Goal: Task Accomplishment & Management: Use online tool/utility

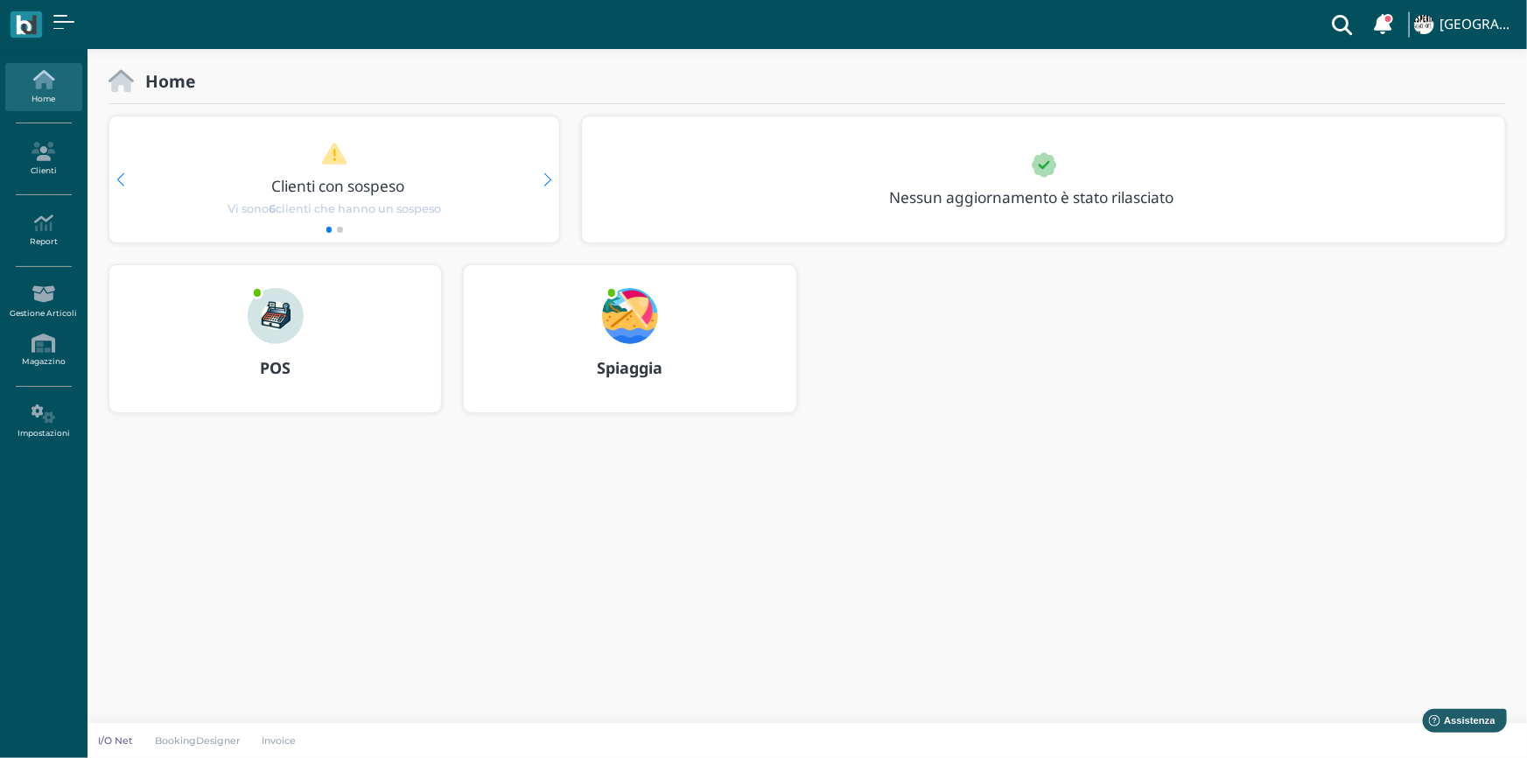
click at [624, 368] on b "Spiaggia" at bounding box center [630, 367] width 66 height 21
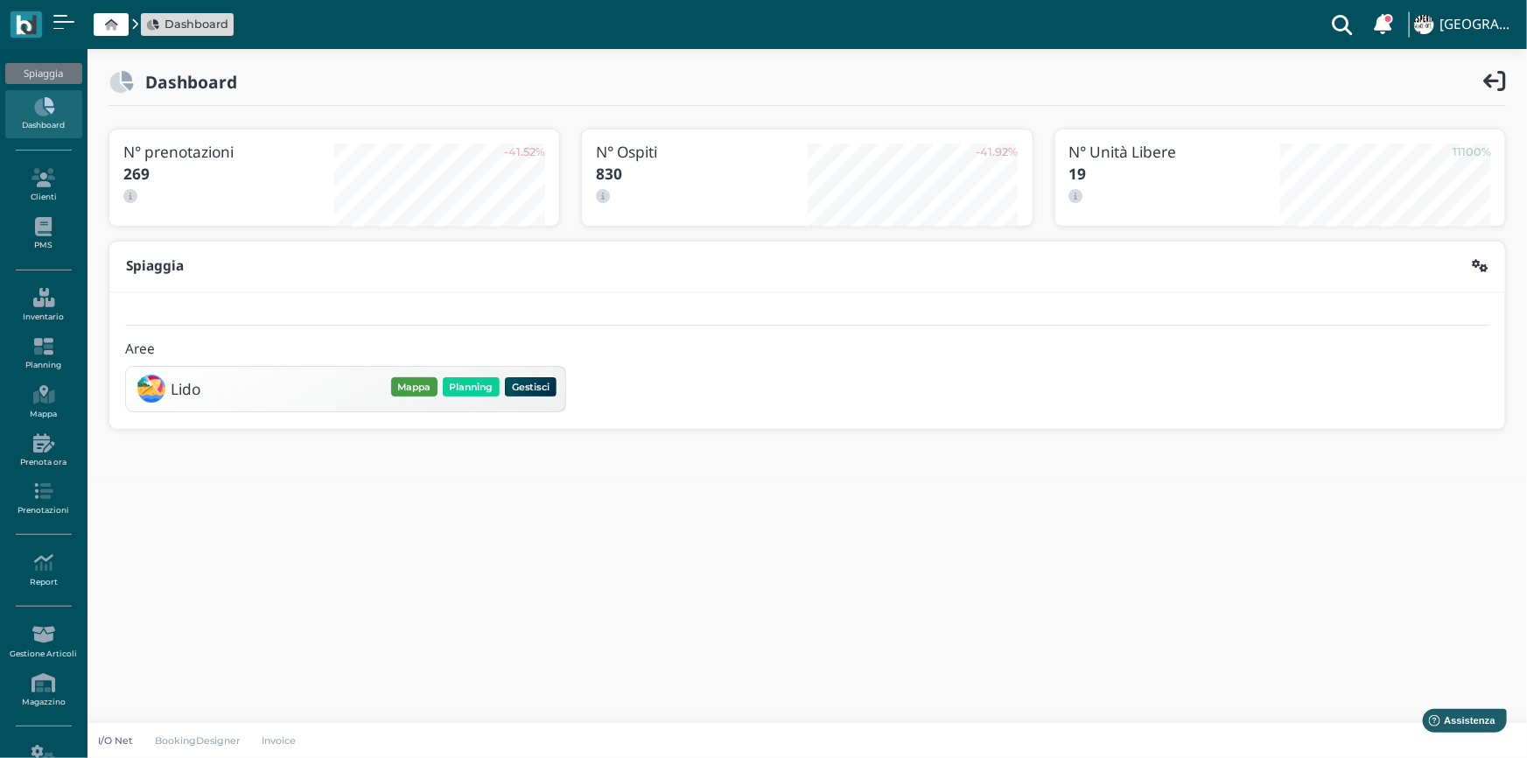
click at [417, 386] on button "Mappa" at bounding box center [414, 386] width 46 height 19
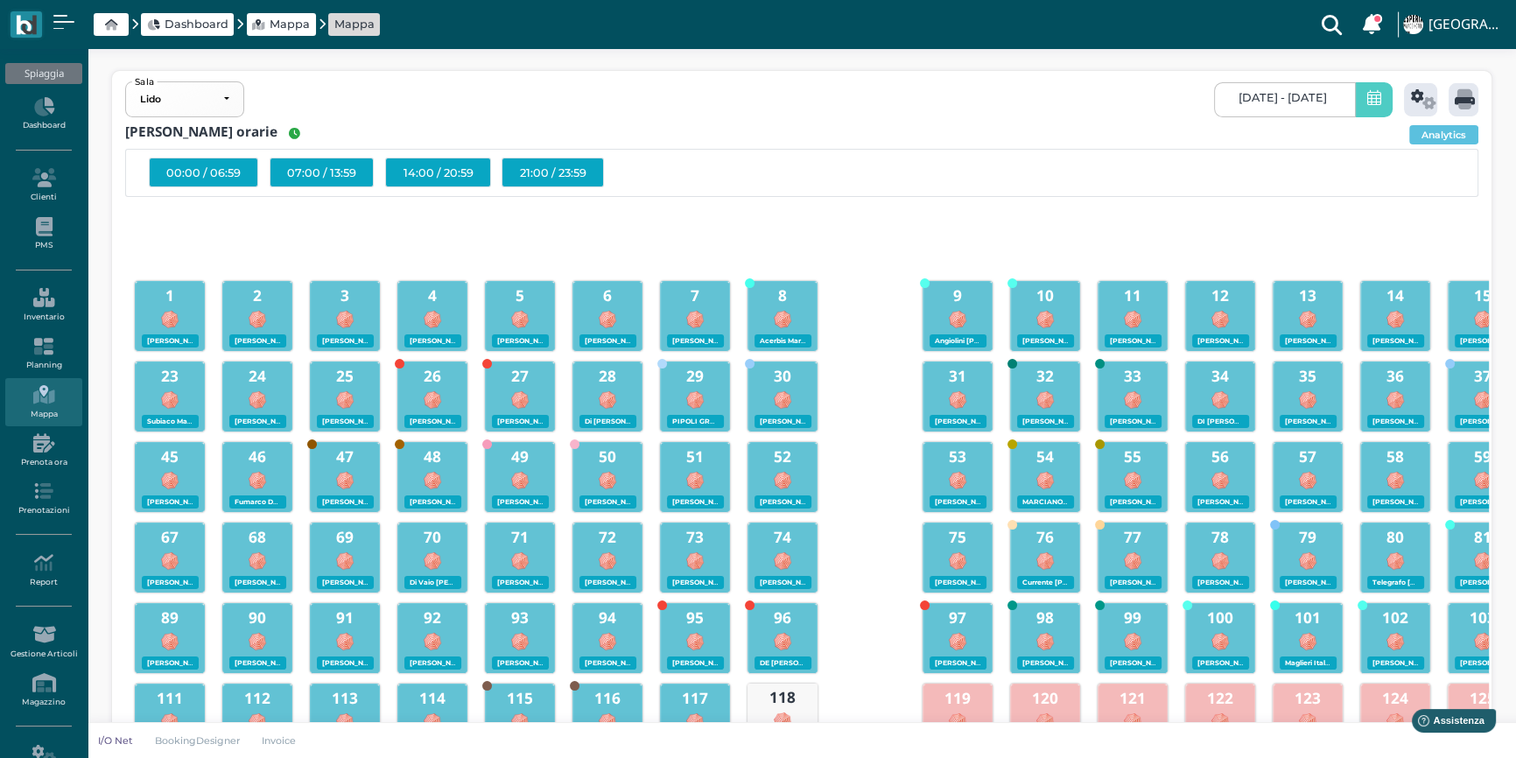
click at [1377, 95] on icon at bounding box center [1374, 99] width 14 height 18
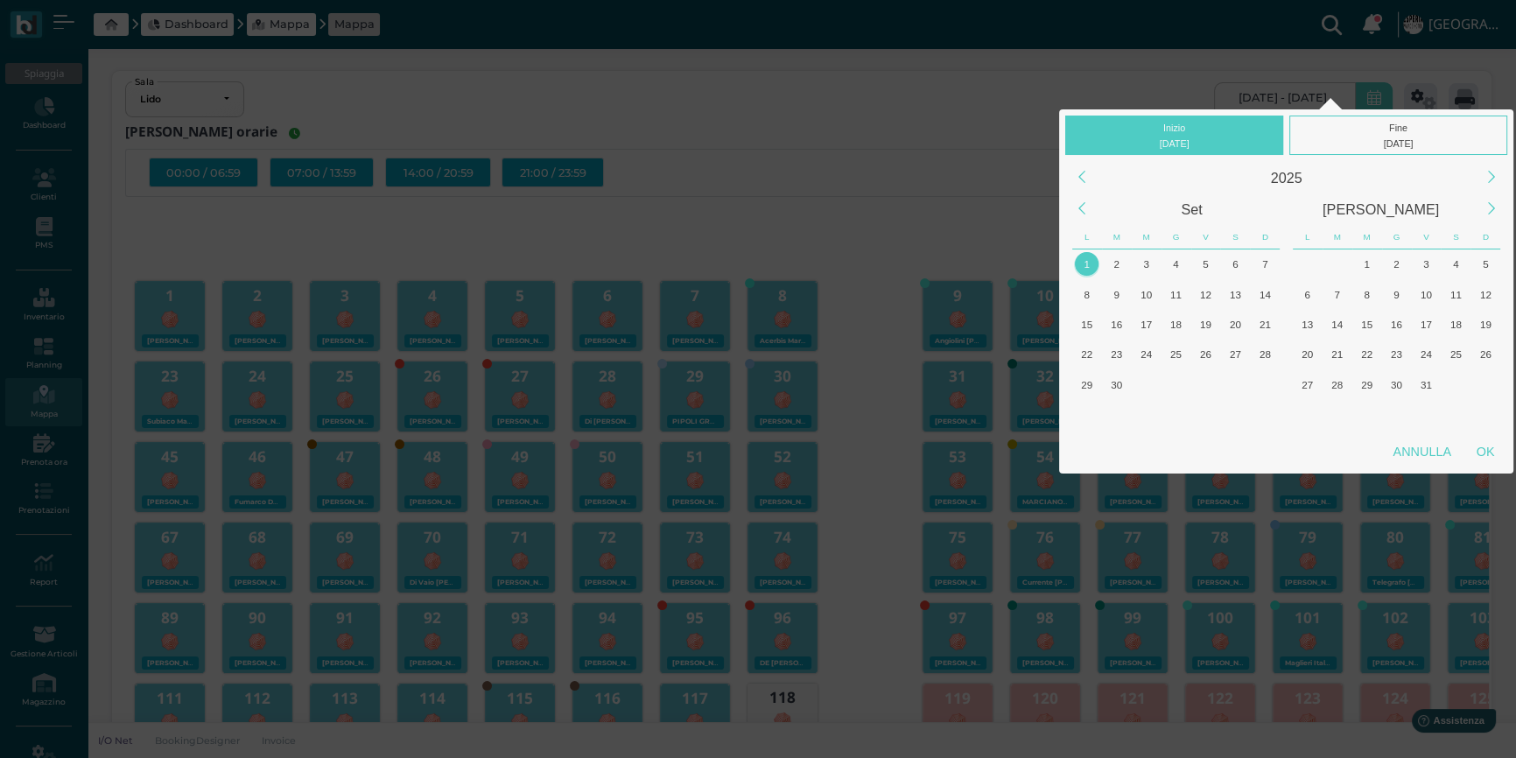
click at [1085, 263] on div "1" at bounding box center [1087, 264] width 24 height 24
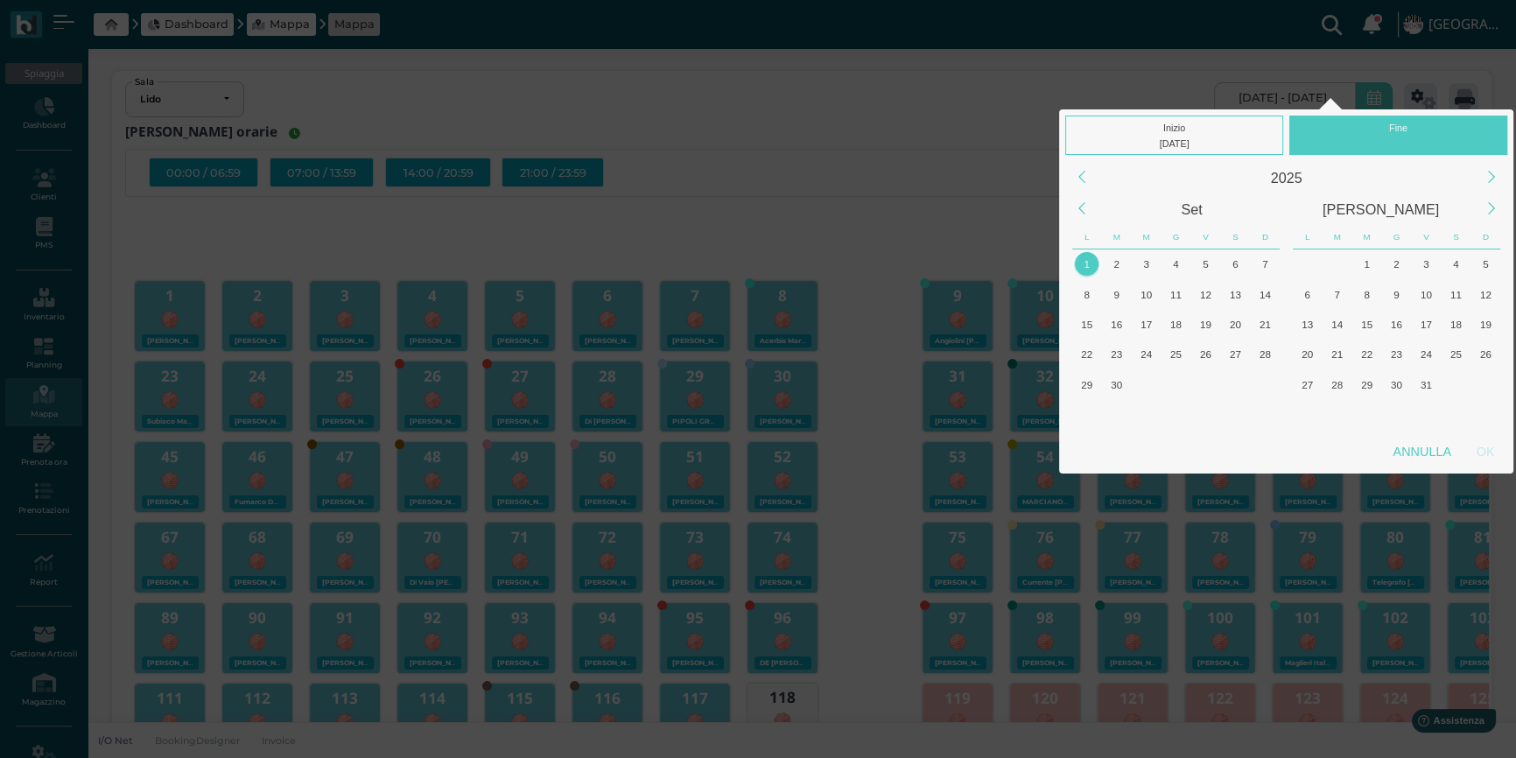
click at [1085, 263] on div "1" at bounding box center [1087, 264] width 24 height 24
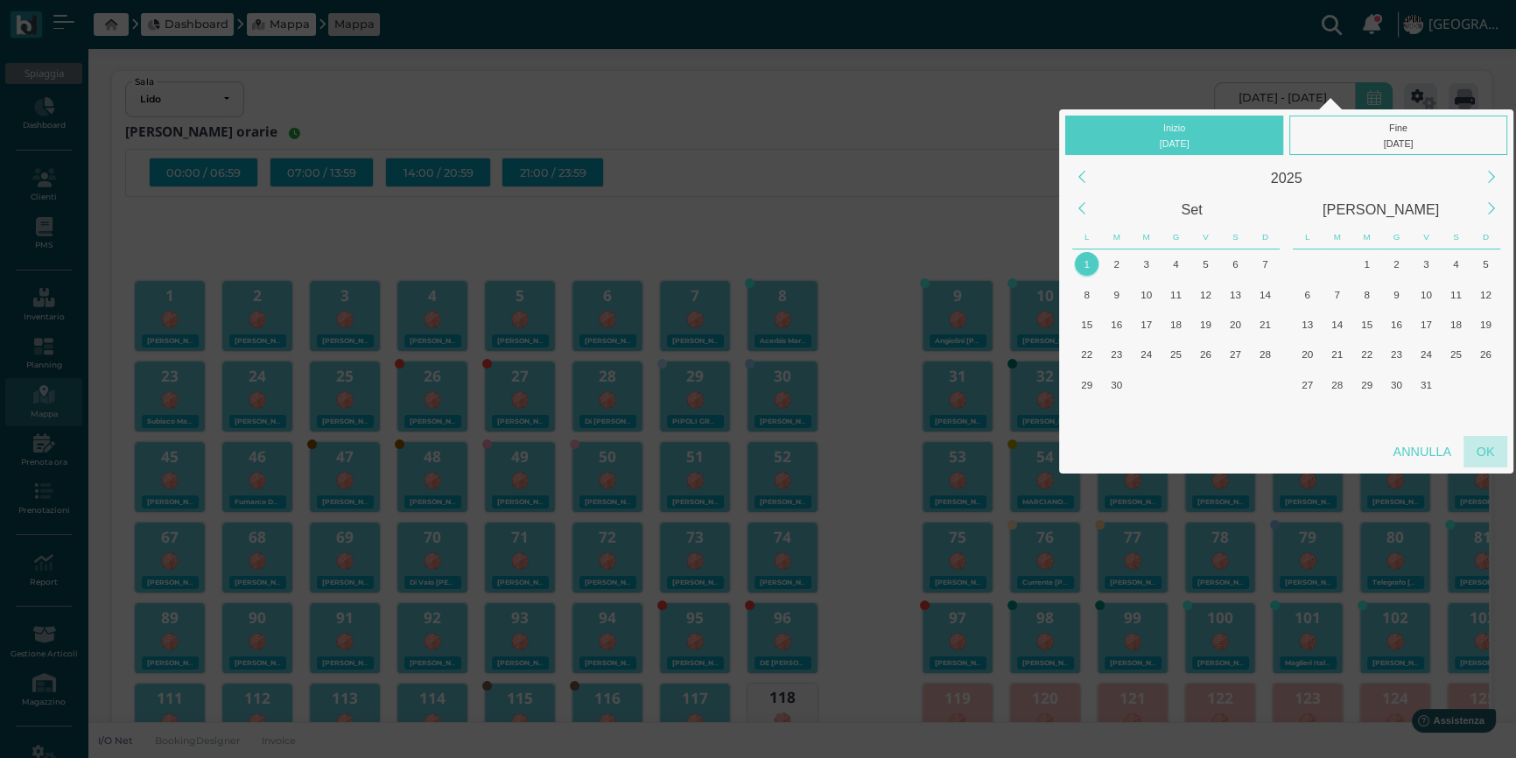
click at [1488, 449] on div "OK" at bounding box center [1485, 452] width 44 height 32
type input "01/09/2025 - 01/09/2025"
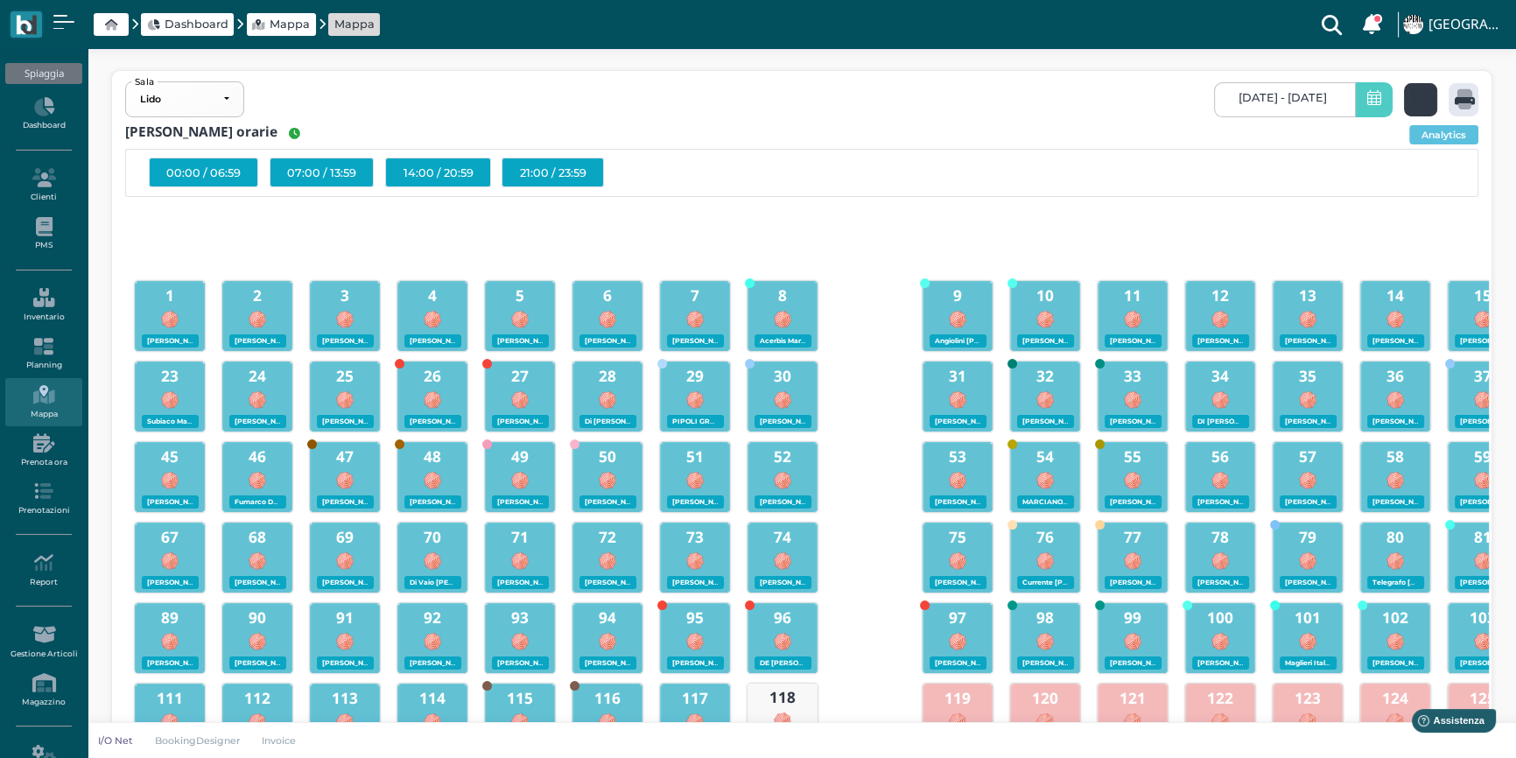
click at [1414, 96] on icon at bounding box center [1423, 99] width 25 height 20
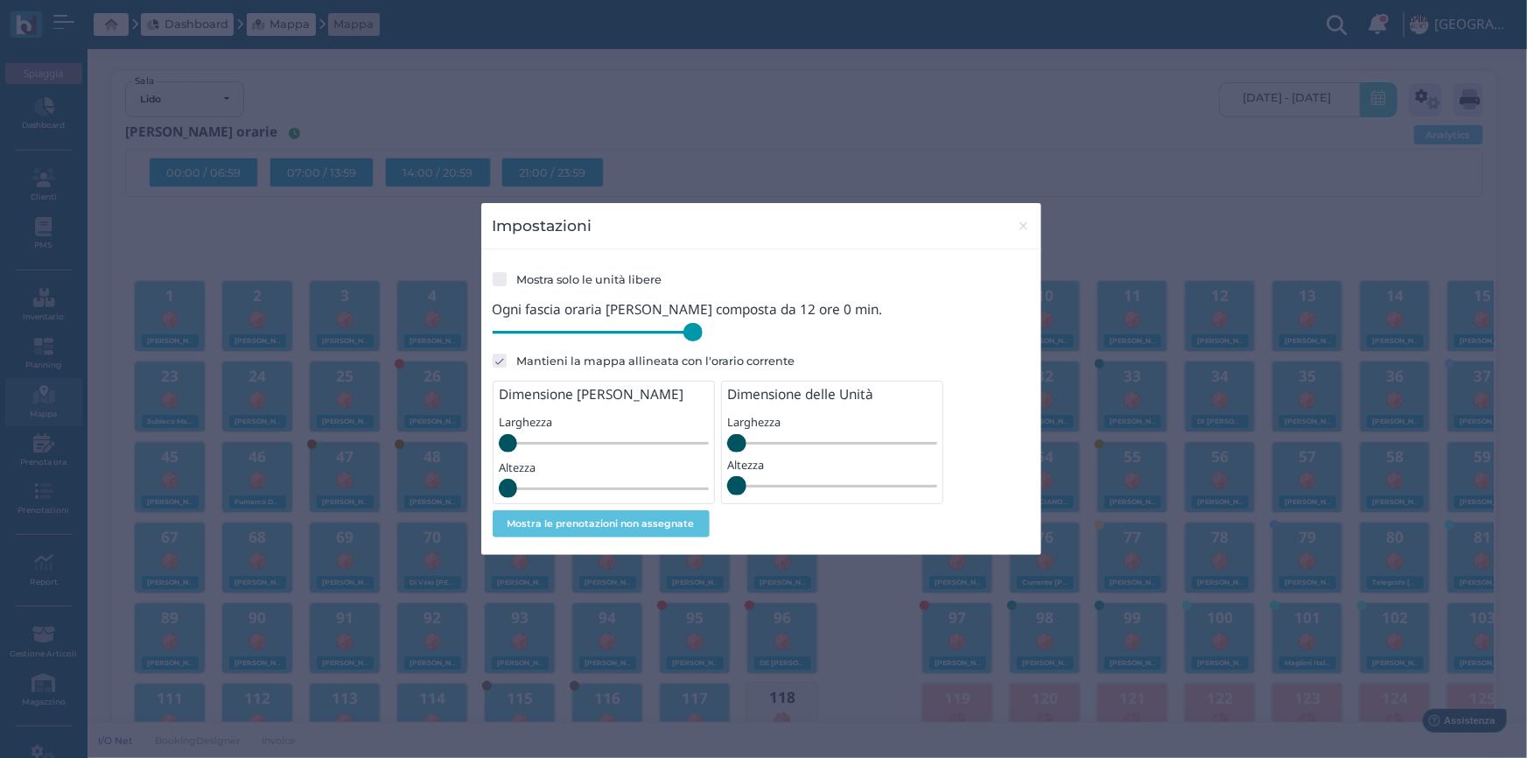
drag, startPoint x: 611, startPoint y: 337, endPoint x: 731, endPoint y: 340, distance: 119.9
type input "720"
click at [703, 340] on input "range" at bounding box center [598, 332] width 210 height 19
click at [1019, 226] on span "×" at bounding box center [1023, 225] width 13 height 23
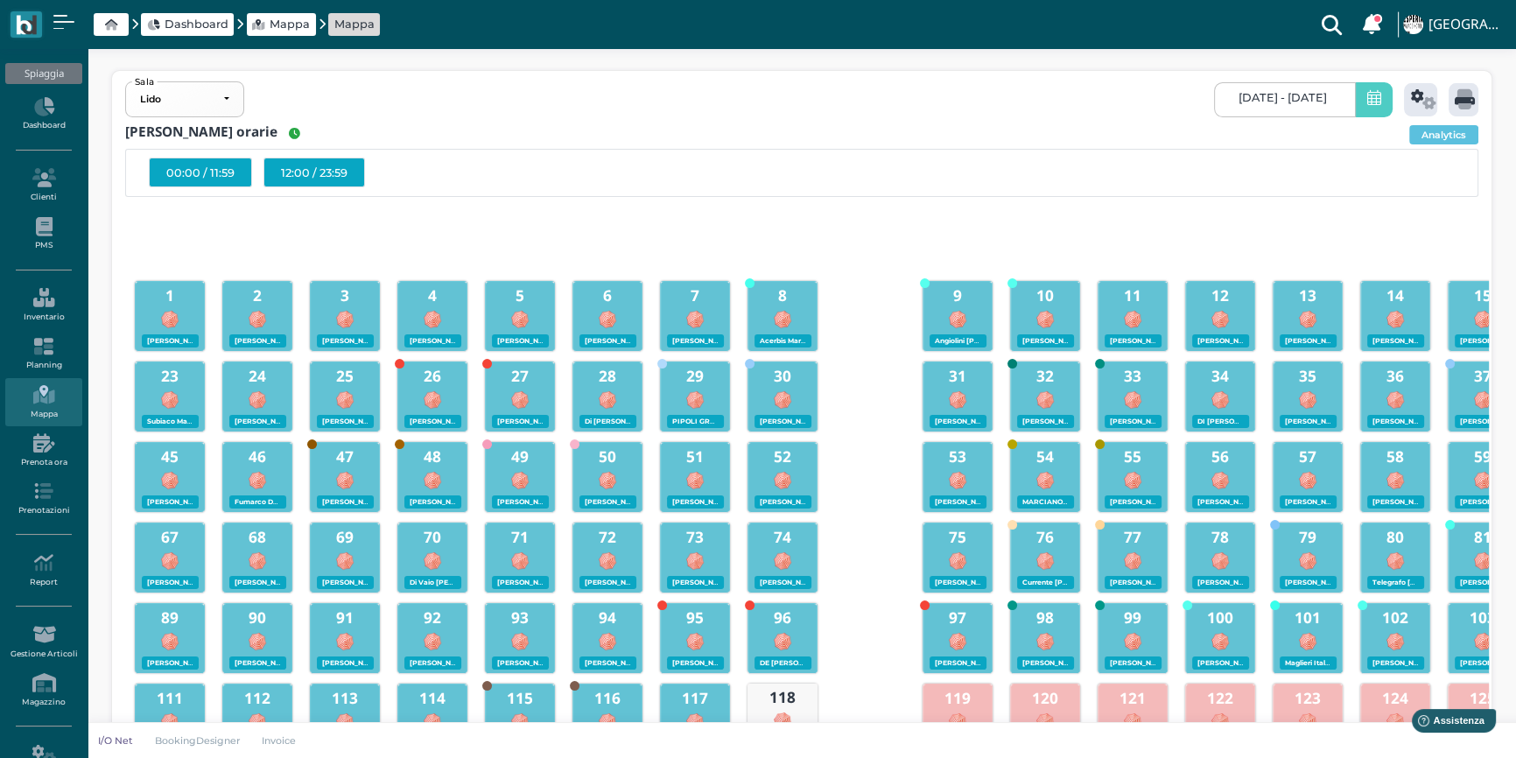
click at [311, 177] on div "12:00 / 23:59" at bounding box center [314, 173] width 102 height 30
click at [1461, 95] on icon at bounding box center [1465, 99] width 20 height 20
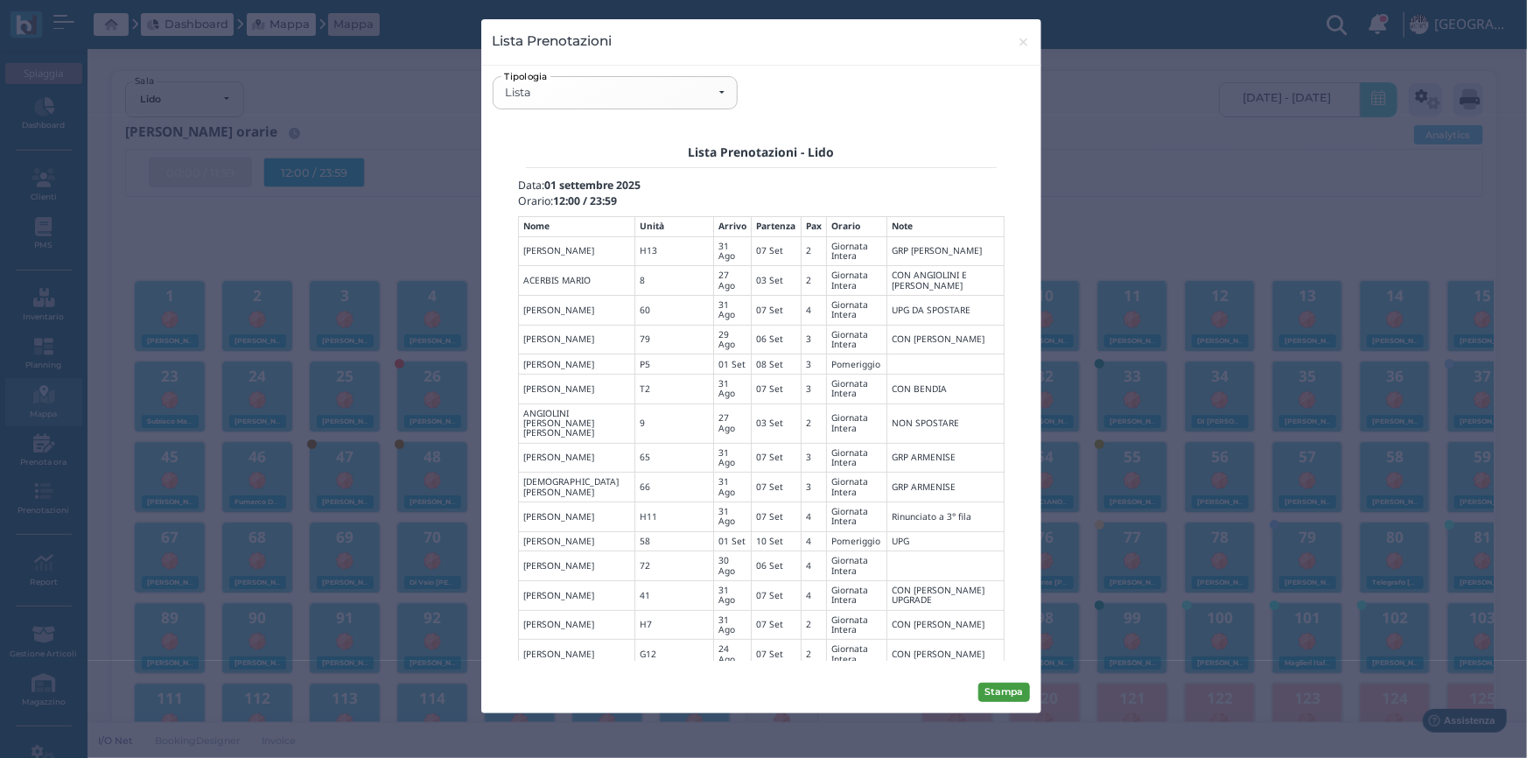
click at [1012, 686] on button "Stampa" at bounding box center [1005, 692] width 52 height 19
click at [725, 94] on div "Lista" at bounding box center [615, 92] width 243 height 31
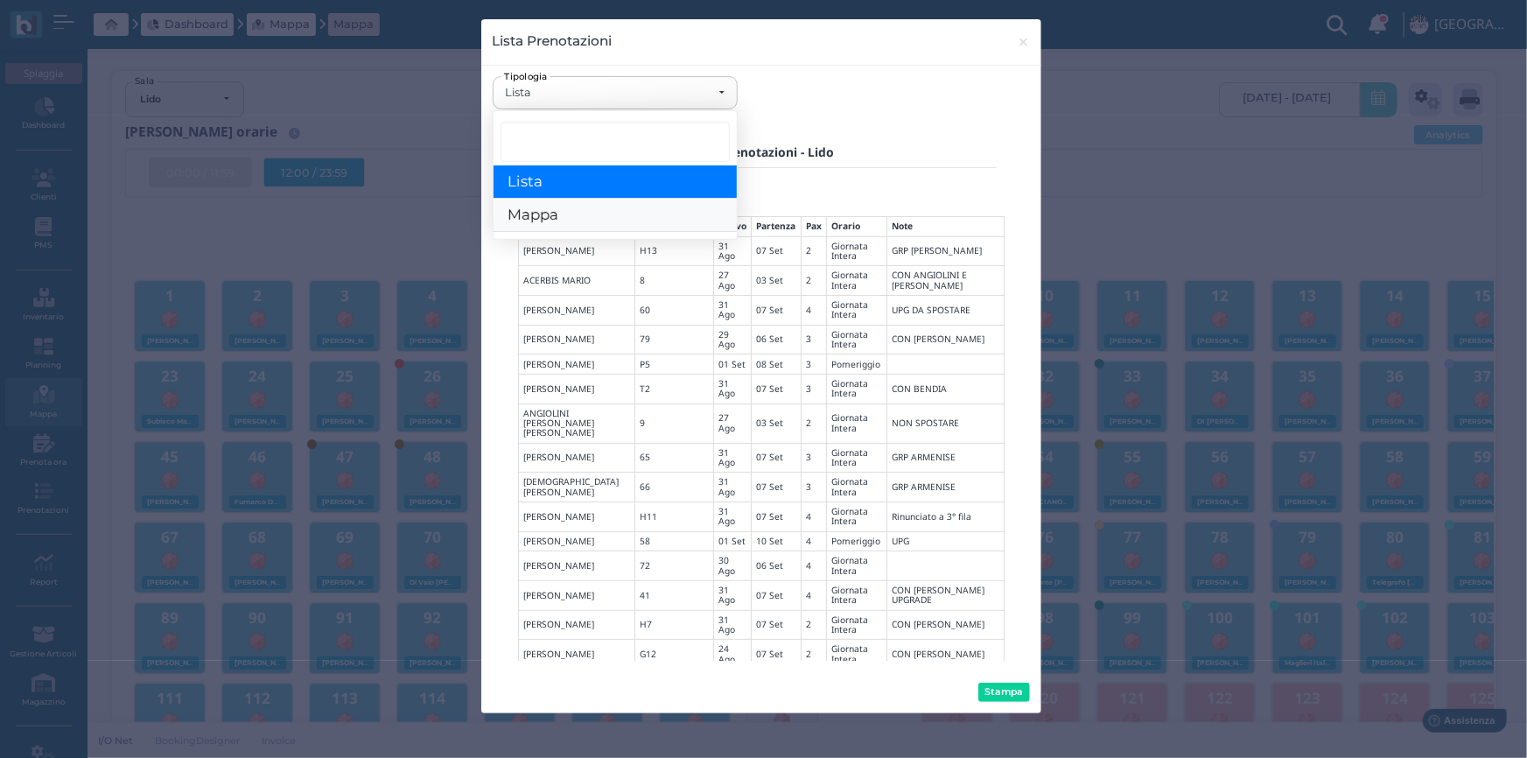
click at [534, 209] on span "Mappa" at bounding box center [533, 216] width 51 height 18
select select "map"
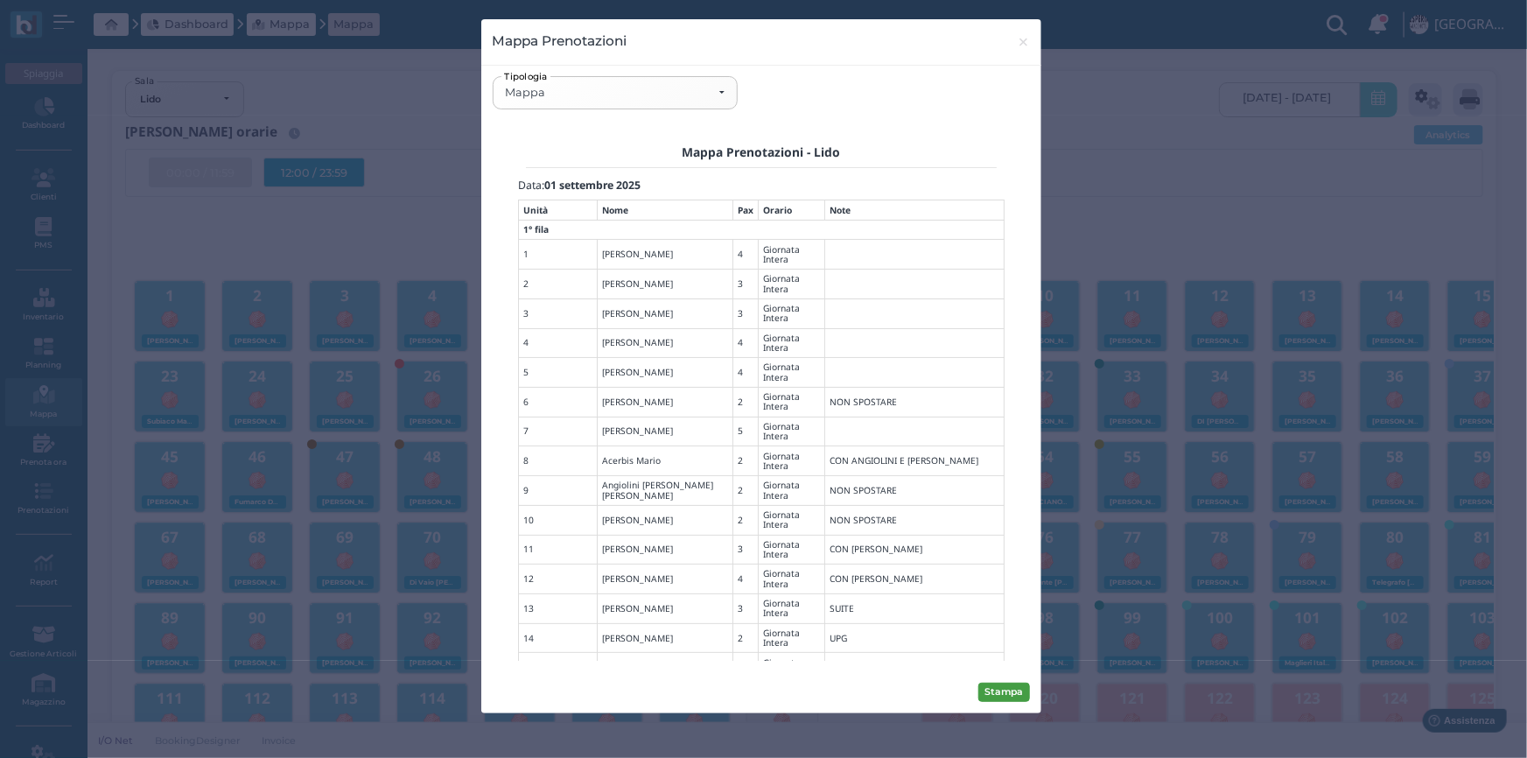
click at [998, 684] on button "Stampa" at bounding box center [1005, 692] width 52 height 19
click at [1024, 40] on span "×" at bounding box center [1023, 42] width 13 height 23
